Goal: Task Accomplishment & Management: Use online tool/utility

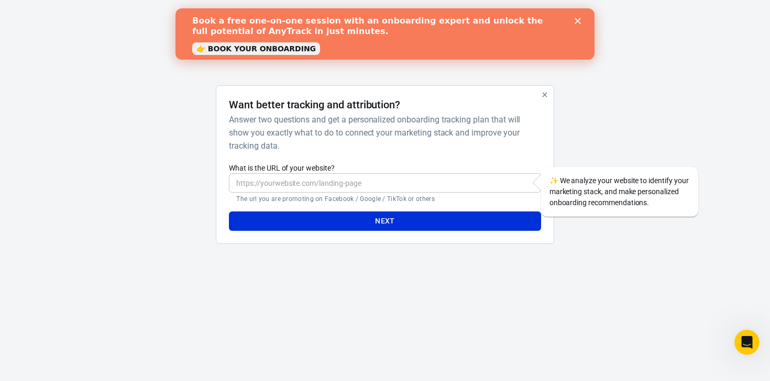
click at [579, 21] on polygon "Close" at bounding box center [578, 21] width 6 height 6
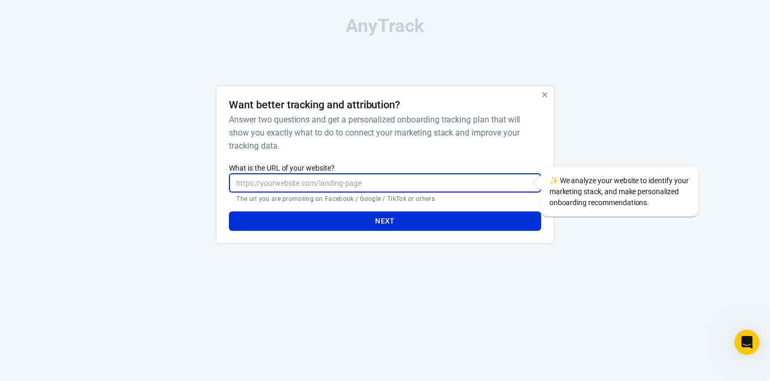
click at [395, 179] on input "What is the URL of your website?" at bounding box center [385, 182] width 312 height 19
type input "https://www.andreaberkowitz.com/"
click at [362, 219] on button "Next" at bounding box center [385, 221] width 312 height 19
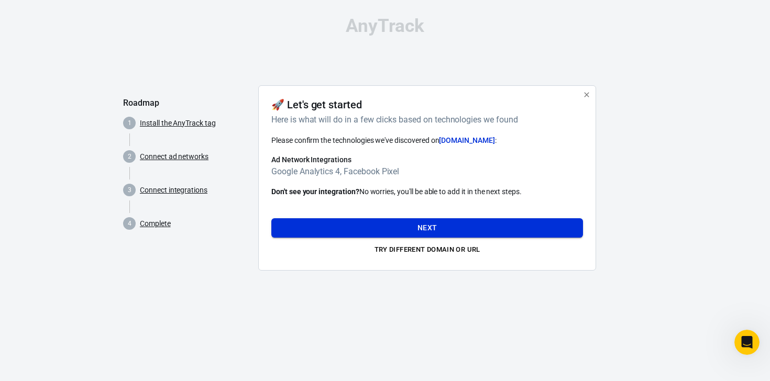
click at [382, 226] on button "Next" at bounding box center [427, 227] width 312 height 19
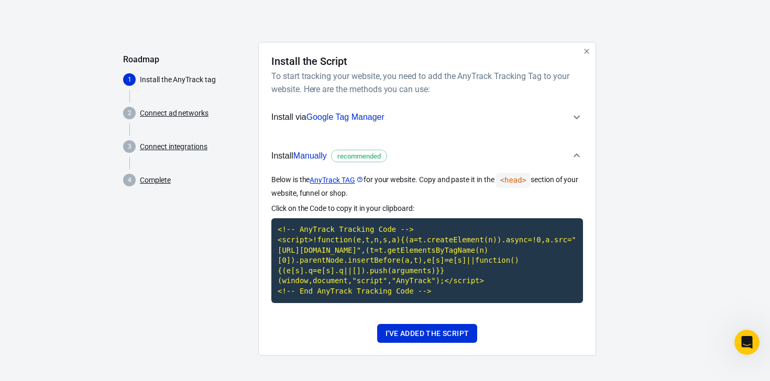
scroll to position [54, 0]
click at [393, 274] on code "<!-- AnyTrack Tracking Code --> <script>!function(e,t,n,s,a){(a=t.createElement…" at bounding box center [427, 260] width 312 height 84
click at [392, 279] on code "<!-- AnyTrack Tracking Code --> <script>!function(e,t,n,s,a){(a=t.createElement…" at bounding box center [427, 260] width 312 height 84
click at [393, 335] on button "I've added the script" at bounding box center [427, 333] width 100 height 19
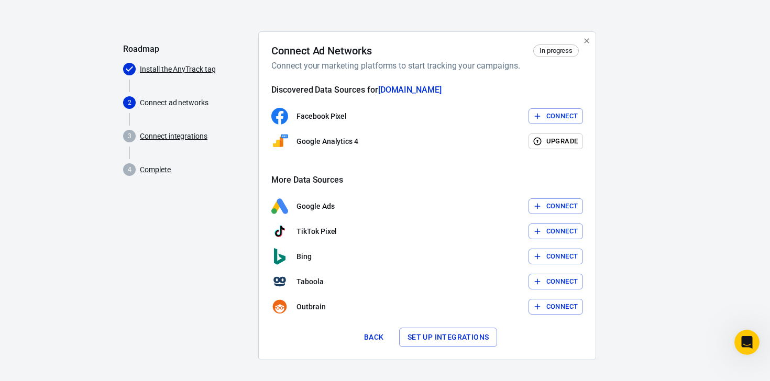
click at [549, 114] on button "Connect" at bounding box center [555, 116] width 55 height 16
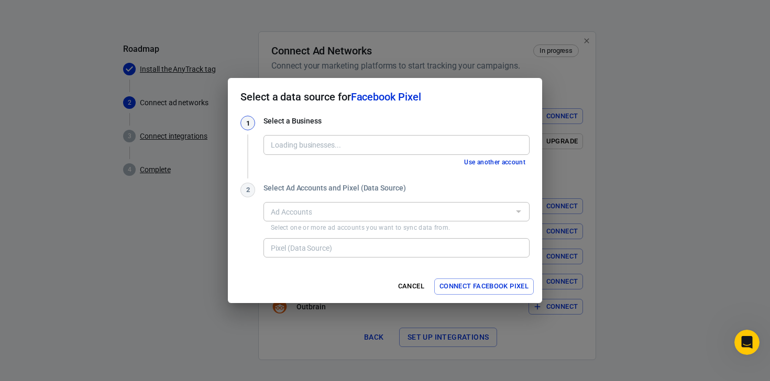
type input "Andrea Berkowitz| Health Coach [577872052697088]"
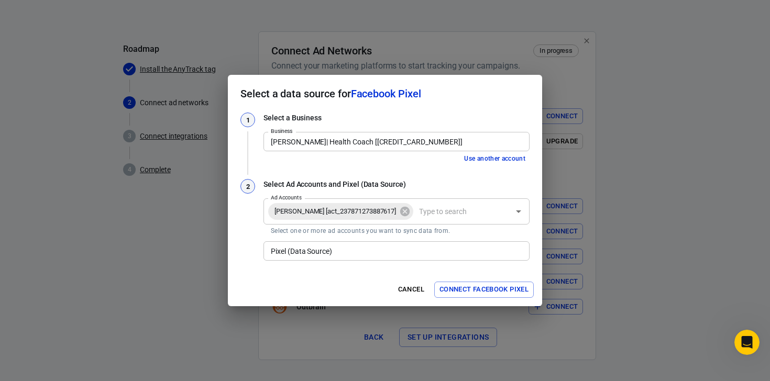
click at [476, 289] on button "Connect Facebook Pixel" at bounding box center [484, 290] width 100 height 16
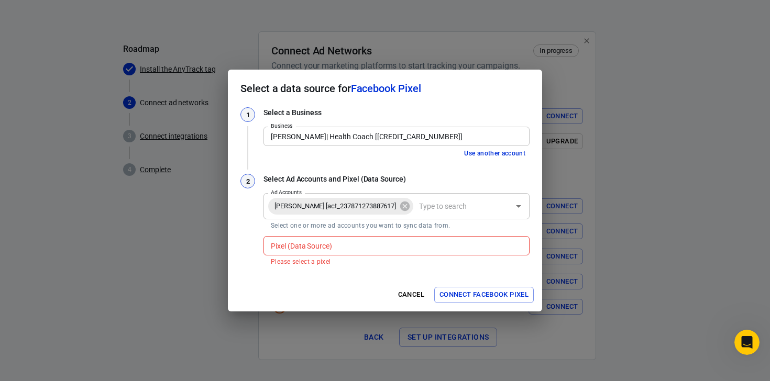
click at [422, 249] on input "Pixel (Data Source)" at bounding box center [396, 245] width 258 height 13
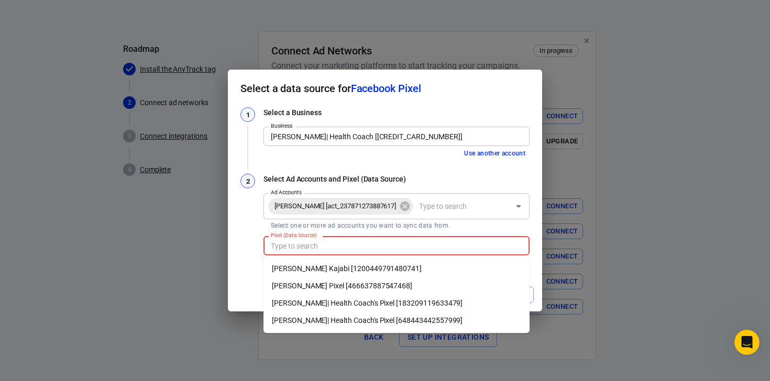
click at [333, 268] on li "Andrea Berkowitz Kajabi [1200449791480741]" at bounding box center [396, 268] width 266 height 17
type input "Andrea Berkowitz Kajabi [1200449791480741]"
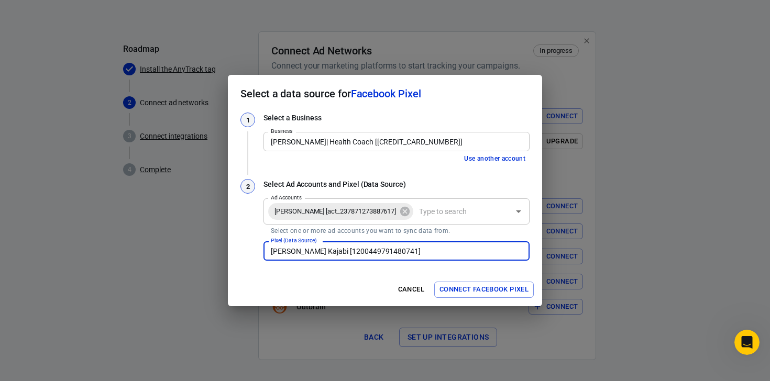
click at [459, 287] on button "Connect Facebook Pixel" at bounding box center [484, 290] width 100 height 16
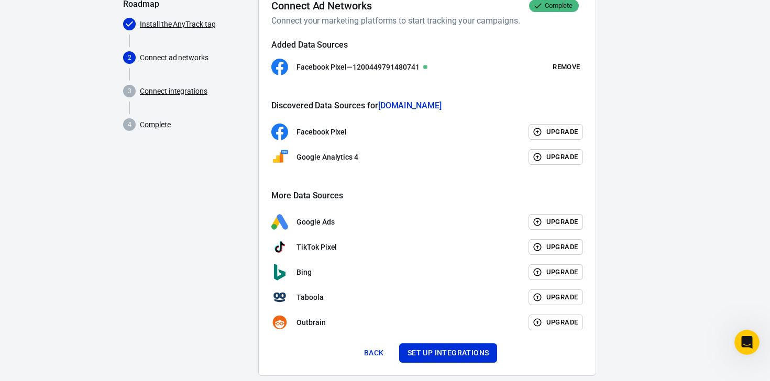
scroll to position [118, 0]
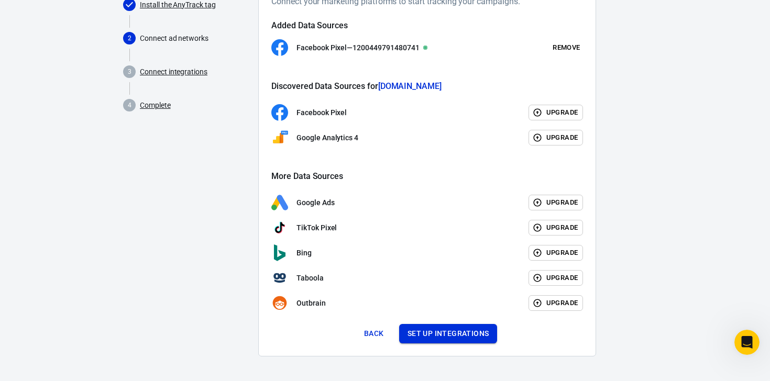
click at [451, 333] on button "Set up integrations" at bounding box center [448, 333] width 98 height 19
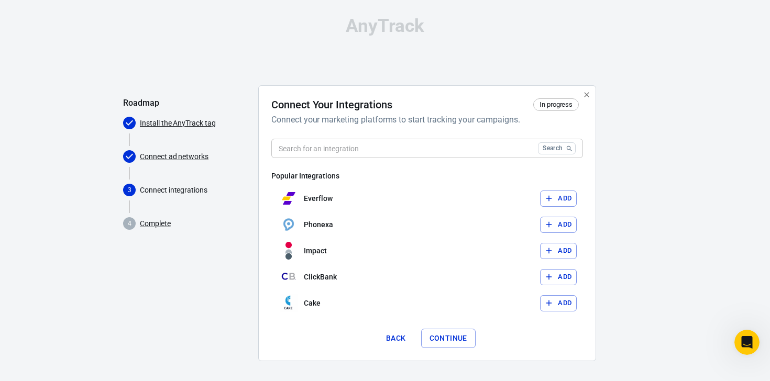
click at [379, 150] on input "text" at bounding box center [402, 148] width 262 height 19
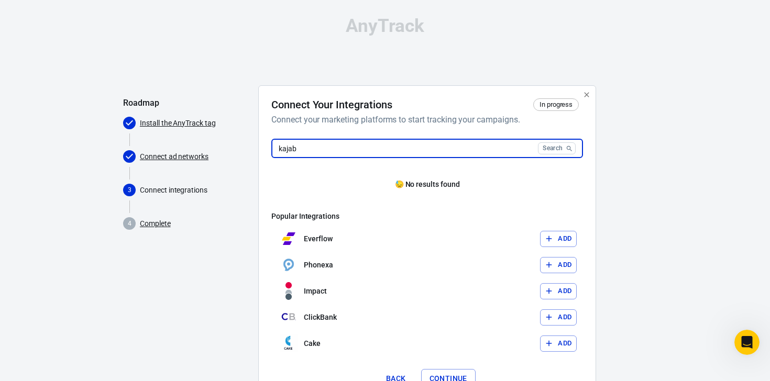
type input "kajabi"
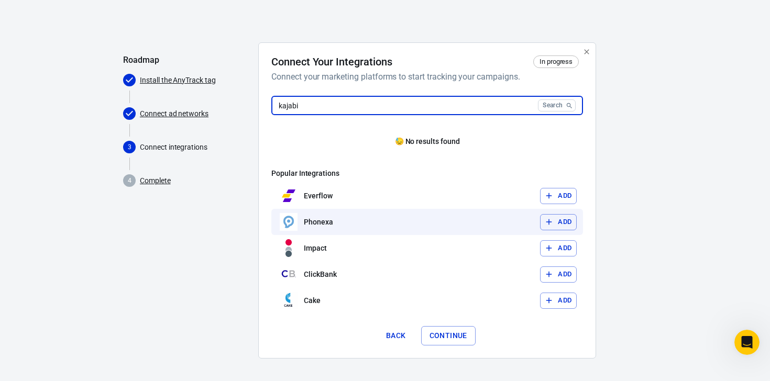
scroll to position [45, 0]
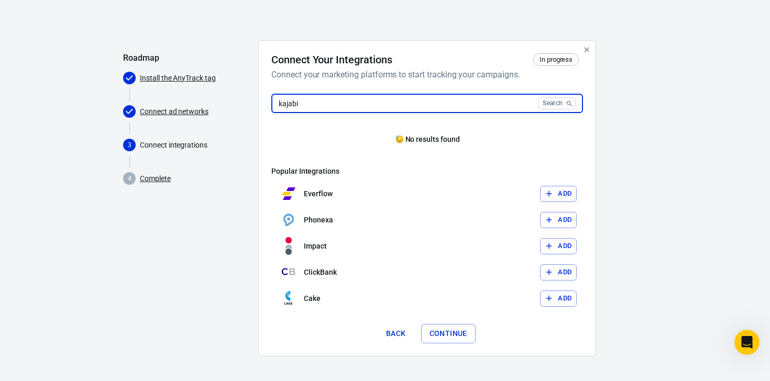
click at [487, 103] on input "kajabi" at bounding box center [402, 103] width 262 height 19
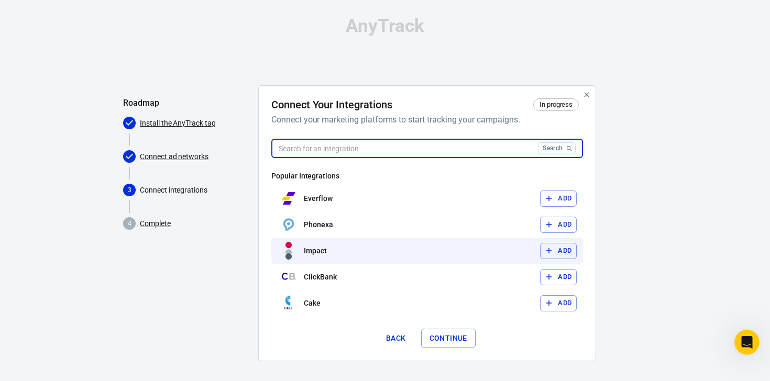
scroll to position [5, 0]
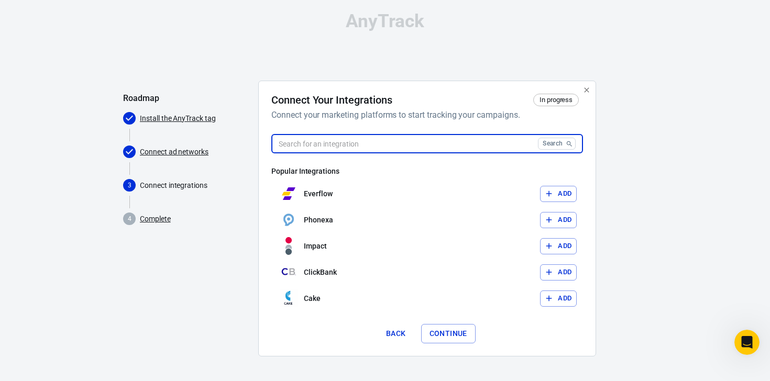
click at [373, 146] on input "text" at bounding box center [402, 143] width 262 height 19
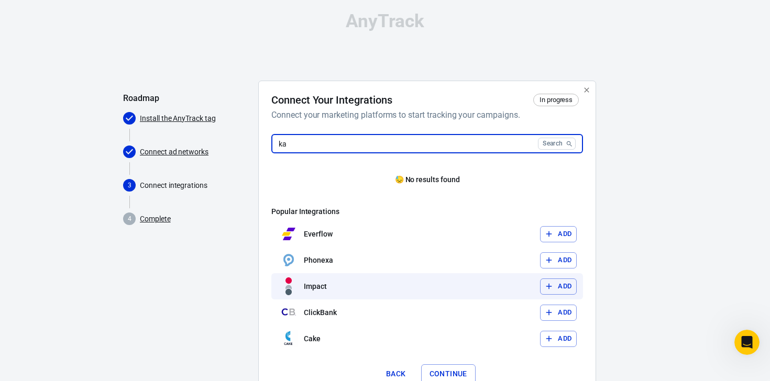
scroll to position [45, 0]
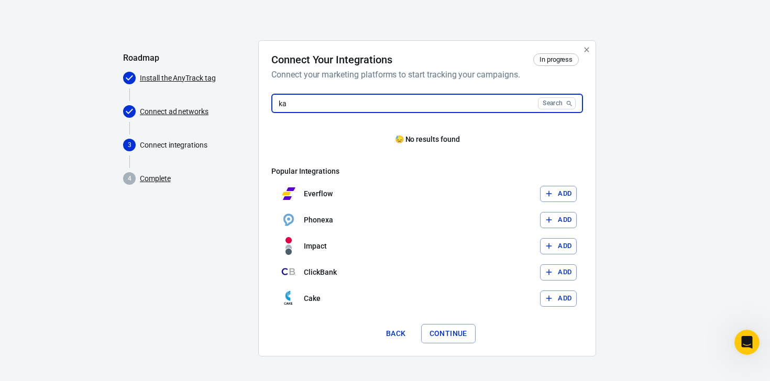
click at [315, 104] on input "ka" at bounding box center [402, 103] width 262 height 19
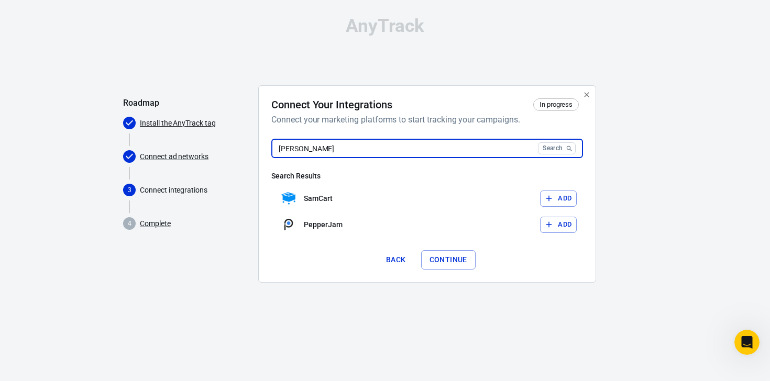
type input "sam"
click at [361, 148] on input "sam" at bounding box center [402, 148] width 262 height 19
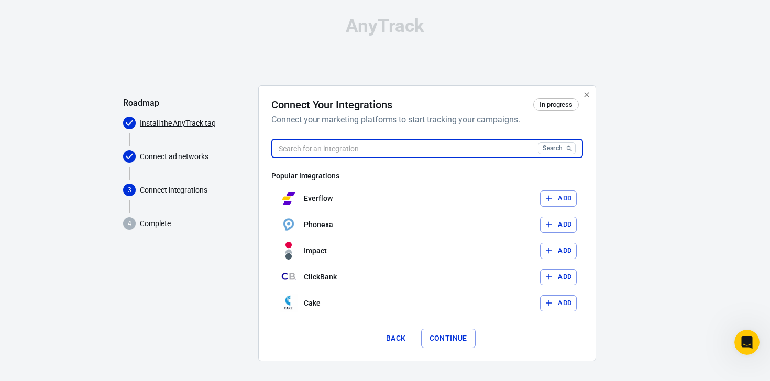
click at [443, 337] on button "Continue" at bounding box center [448, 338] width 54 height 19
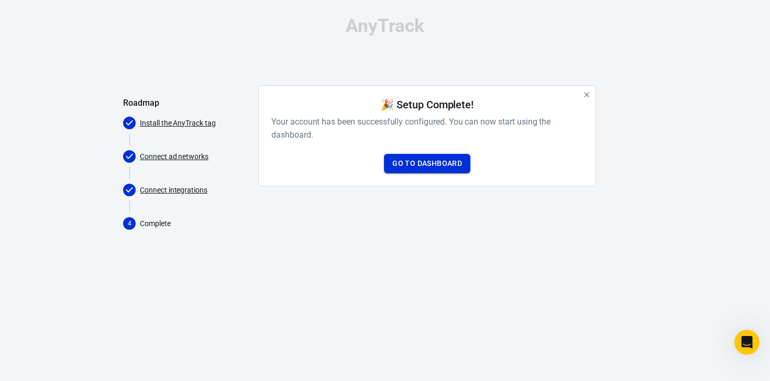
click at [412, 164] on link "Go to Dashboard" at bounding box center [427, 163] width 86 height 19
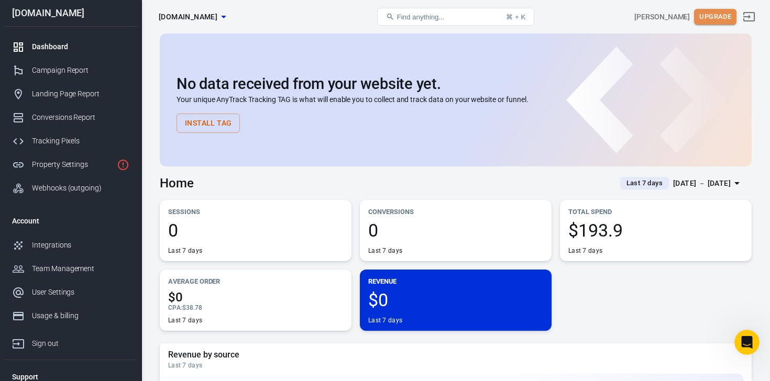
click at [713, 14] on button "Upgrade" at bounding box center [715, 17] width 42 height 16
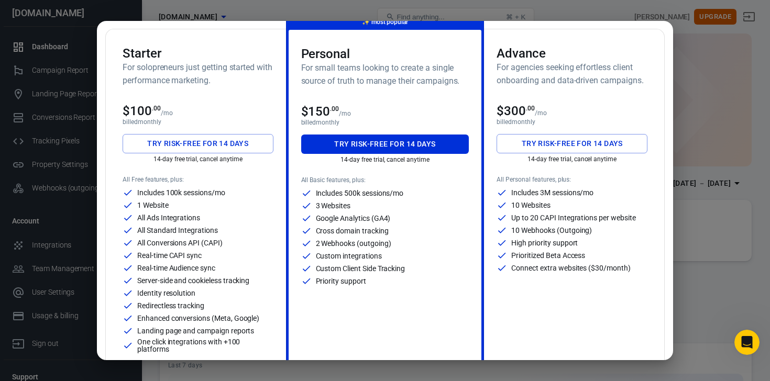
scroll to position [64, 0]
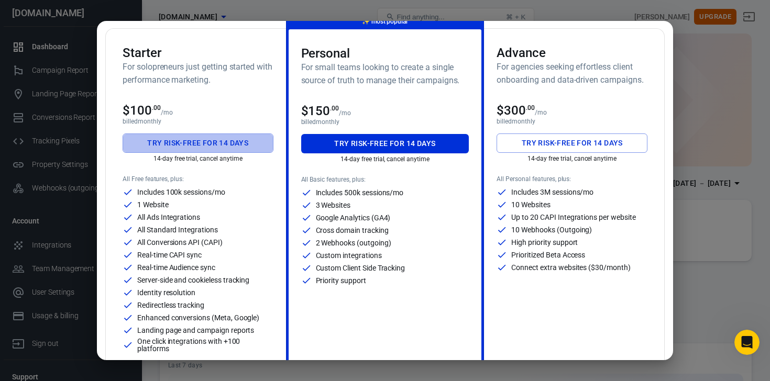
click at [216, 144] on button "Try risk-free for 14 days" at bounding box center [198, 143] width 151 height 19
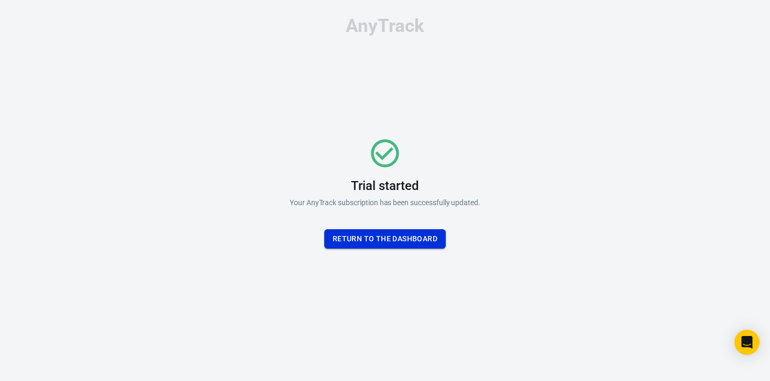
click at [419, 240] on button "Return To the dashboard" at bounding box center [385, 238] width 122 height 19
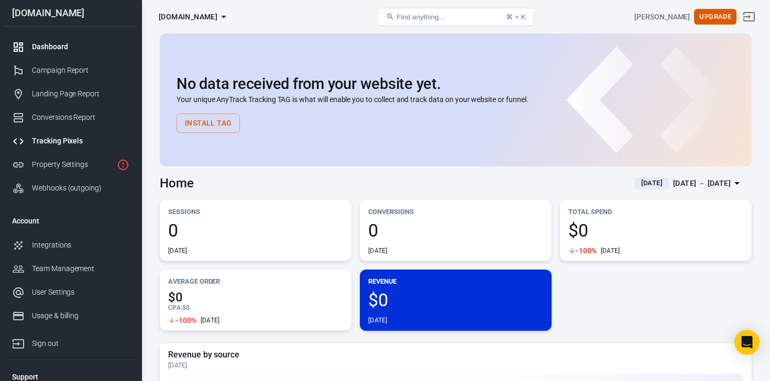
click at [73, 141] on div "Tracking Pixels" at bounding box center [80, 141] width 97 height 11
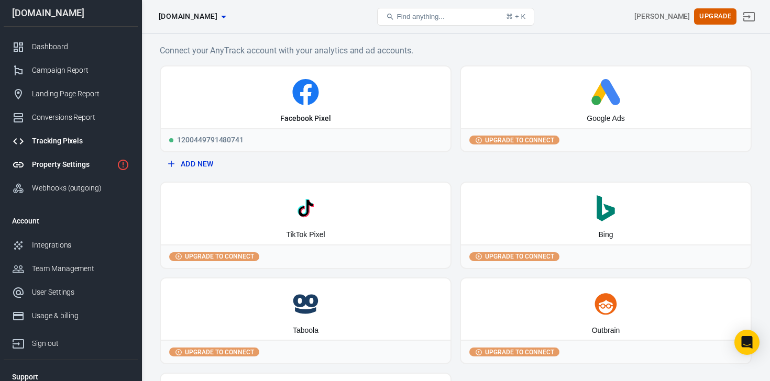
click at [84, 168] on div "Property Settings" at bounding box center [72, 164] width 81 height 11
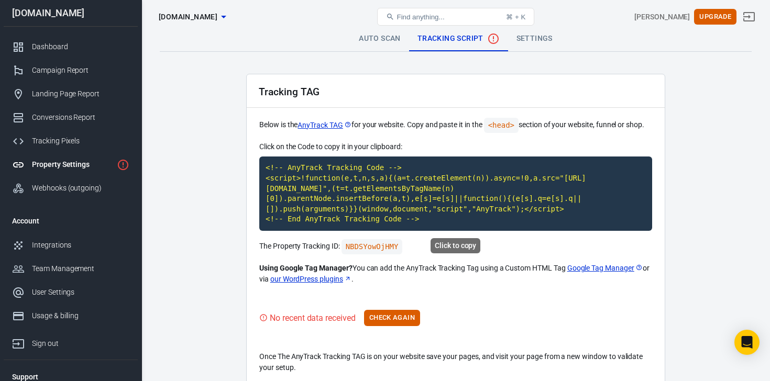
click at [399, 174] on code "<!-- AnyTrack Tracking Code --> <script>!function(e,t,n,s,a){(a=t.createElement…" at bounding box center [455, 194] width 393 height 74
click at [309, 184] on code "<!-- AnyTrack Tracking Code --> <script>!function(e,t,n,s,a){(a=t.createElement…" at bounding box center [455, 194] width 393 height 74
